Goal: Navigation & Orientation: Go to known website

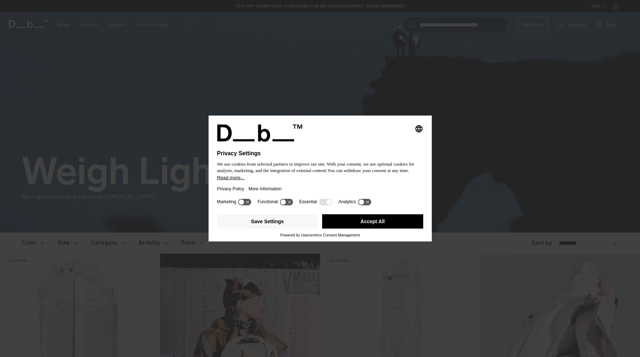
click at [396, 223] on button "Accept All" at bounding box center [372, 221] width 101 height 14
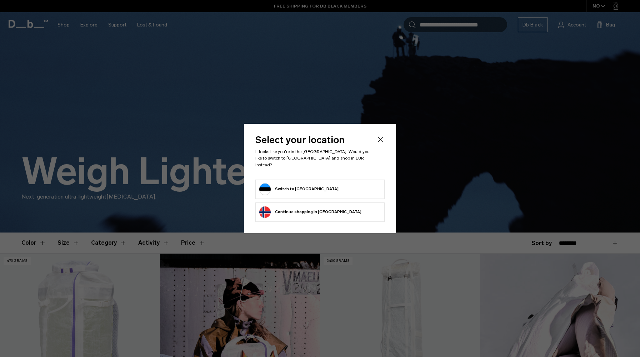
click at [359, 183] on form "Switch to Estonia" at bounding box center [319, 188] width 121 height 11
click at [295, 186] on button "Switch to Estonia" at bounding box center [298, 188] width 79 height 11
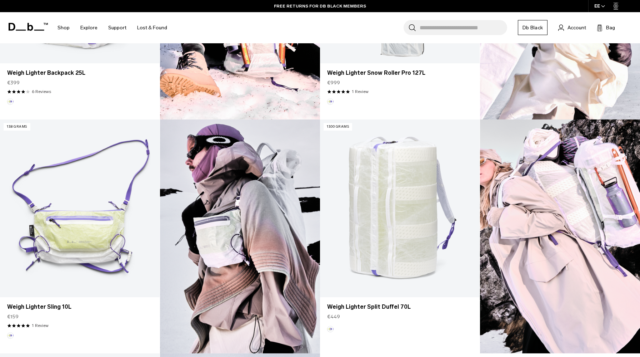
scroll to position [184, 0]
